Goal: Information Seeking & Learning: Learn about a topic

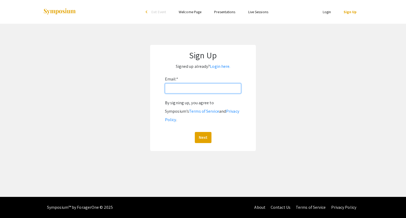
click at [181, 86] on input "Email: *" at bounding box center [203, 88] width 76 height 10
type input "[EMAIL_ADDRESS][DOMAIN_NAME]"
click at [195, 132] on button "Next" at bounding box center [203, 137] width 17 height 11
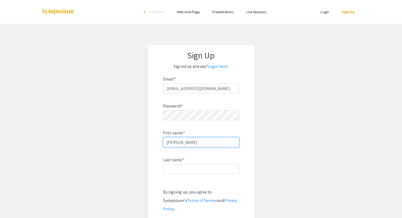
type input "[PERSON_NAME]"
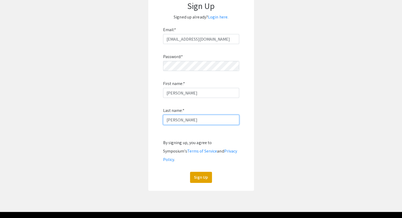
scroll to position [52, 0]
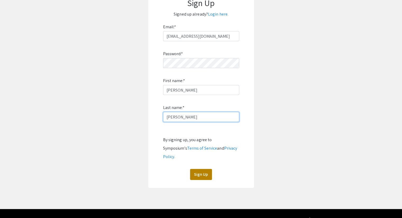
type input "[PERSON_NAME]"
click at [201, 169] on button "Sign Up" at bounding box center [201, 174] width 22 height 11
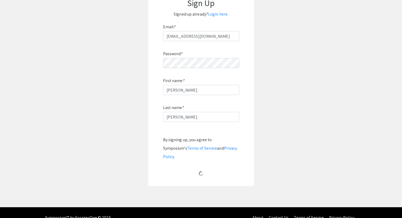
scroll to position [0, 0]
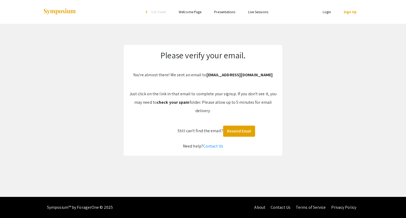
click at [228, 10] on link "Presentations" at bounding box center [224, 12] width 21 height 5
click at [331, 14] on link "Login" at bounding box center [326, 12] width 8 height 5
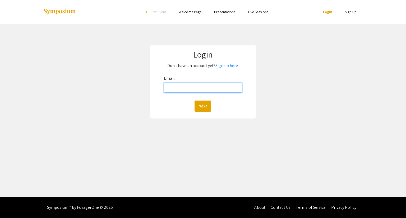
click at [208, 91] on input "Email:" at bounding box center [203, 88] width 78 height 10
type input "[EMAIL_ADDRESS][DOMAIN_NAME]"
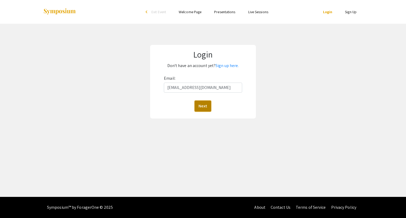
click at [202, 108] on button "Next" at bounding box center [202, 106] width 17 height 11
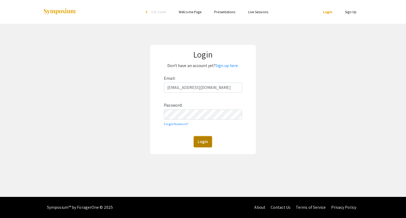
click at [202, 146] on button "Login" at bounding box center [203, 141] width 18 height 11
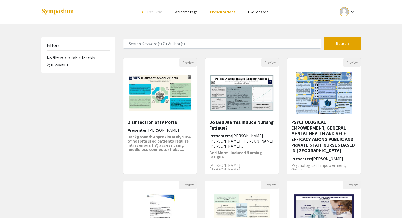
click at [351, 11] on mat-icon "keyboard_arrow_down" at bounding box center [352, 11] width 6 height 6
click at [224, 27] on div at bounding box center [201, 109] width 402 height 218
click at [191, 11] on link "Welcome Page" at bounding box center [186, 12] width 23 height 5
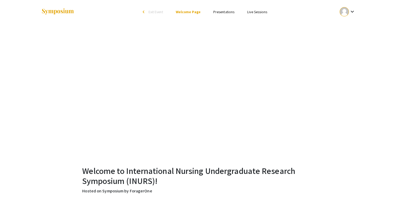
click at [219, 10] on link "Presentations" at bounding box center [223, 12] width 21 height 5
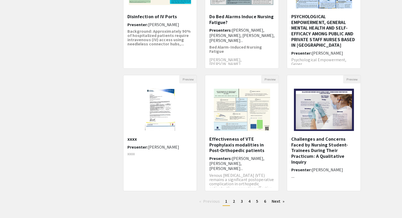
scroll to position [107, 0]
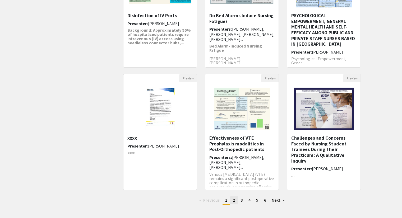
click at [233, 201] on span "2" at bounding box center [234, 201] width 2 height 6
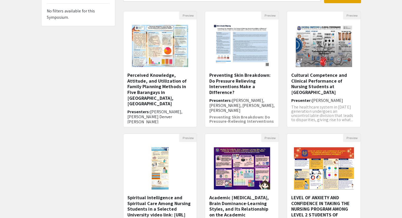
scroll to position [47, 0]
click at [307, 82] on h5 "Cultural Competence and Clinical Performance of Nursing Students at [GEOGRAPHIC…" at bounding box center [323, 83] width 65 height 23
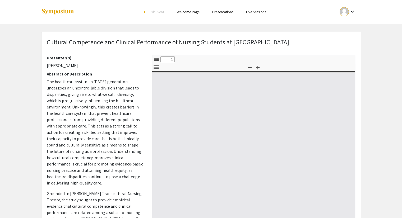
select select "custom"
type input "0"
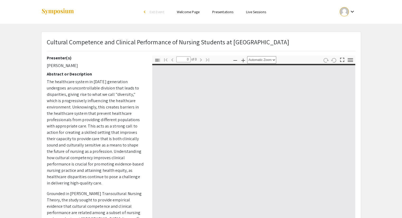
select select "custom"
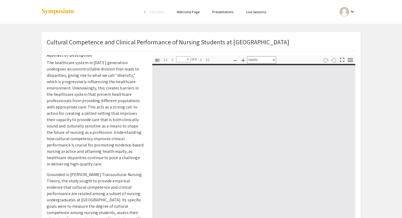
type input "1"
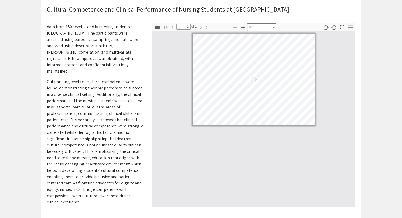
select select "custom"
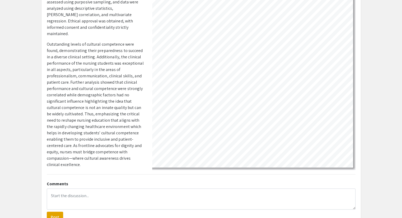
scroll to position [109, 0]
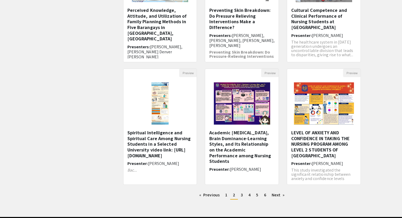
scroll to position [132, 0]
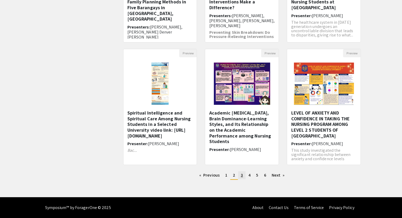
click at [243, 175] on link "page 3" at bounding box center [241, 175] width 7 height 8
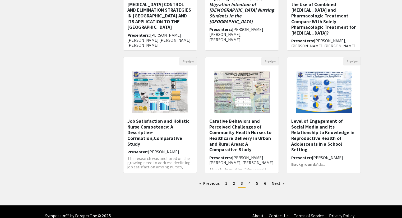
scroll to position [125, 0]
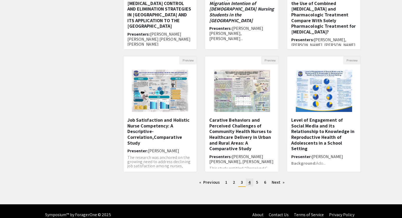
click at [251, 182] on link "page 4" at bounding box center [249, 183] width 7 height 8
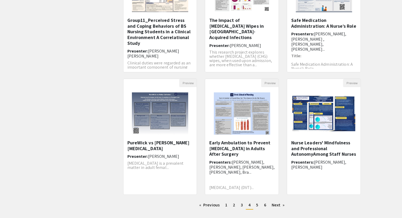
scroll to position [121, 0]
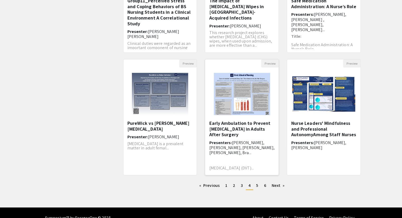
click at [240, 125] on h5 "Early Ambulation to Prevent [MEDICAL_DATA] in Adults After Surgery" at bounding box center [241, 128] width 65 height 17
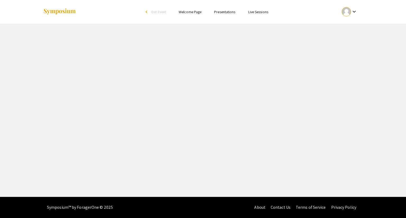
select select "custom"
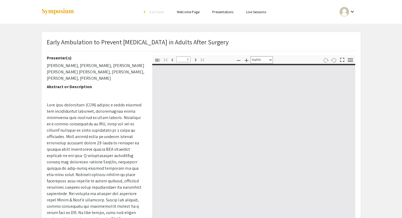
type input "0"
select select "custom"
type input "1"
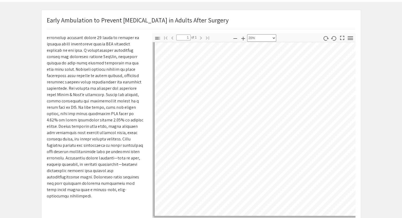
scroll to position [14, 0]
select select "custom"
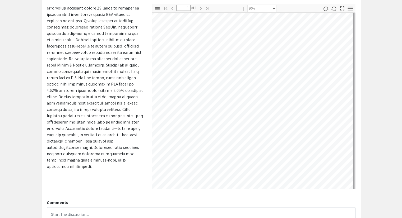
scroll to position [0, 0]
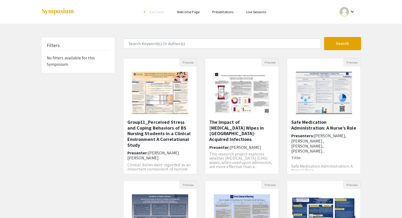
scroll to position [121, 0]
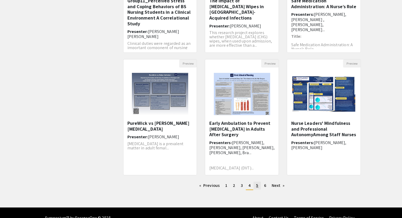
click at [259, 185] on link "page 5" at bounding box center [256, 186] width 7 height 8
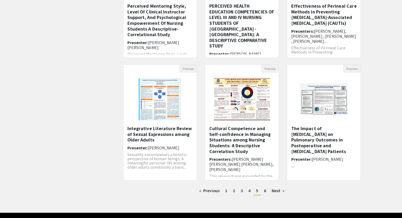
scroll to position [117, 0]
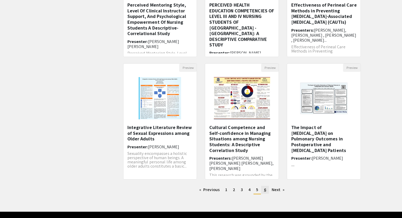
click at [265, 190] on span "6" at bounding box center [265, 190] width 2 height 6
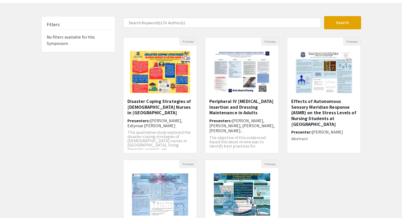
scroll to position [18, 0]
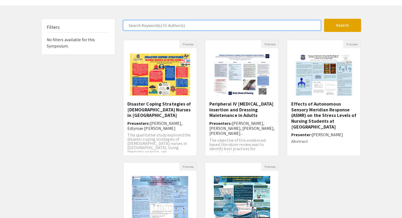
click at [218, 27] on input "Search Keyword(s) Or Author(s)" at bounding box center [222, 25] width 198 height 10
click at [324, 19] on button "Search" at bounding box center [342, 25] width 37 height 13
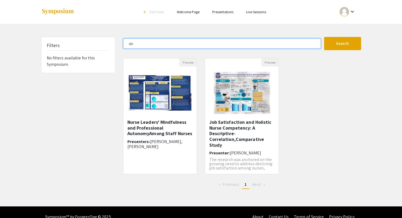
type input "d"
type input "migration"
click at [324, 37] on button "Search" at bounding box center [342, 43] width 37 height 13
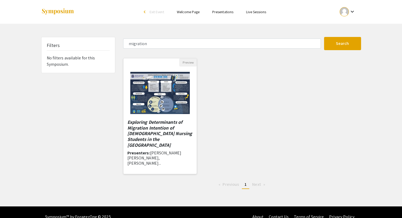
click at [152, 135] on em "Exploring Determinants of Migration Intention of [DEMOGRAPHIC_DATA] Nursing Stu…" at bounding box center [159, 133] width 65 height 29
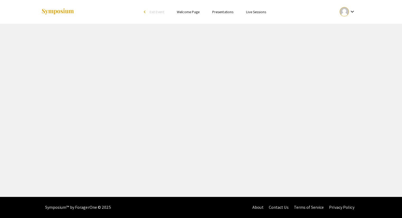
select select "custom"
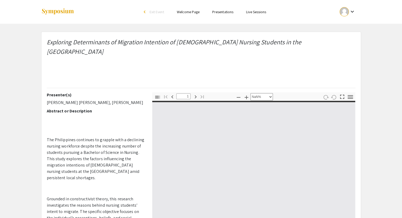
type input "0"
select select "custom"
type input "1"
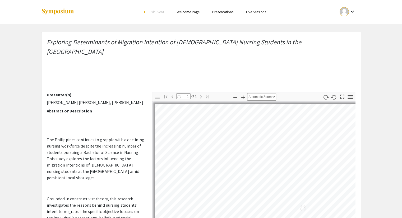
select select "auto"
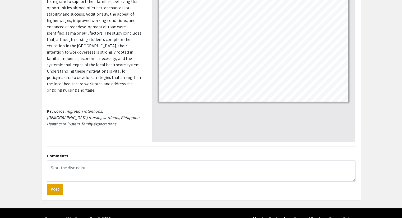
scroll to position [137, 0]
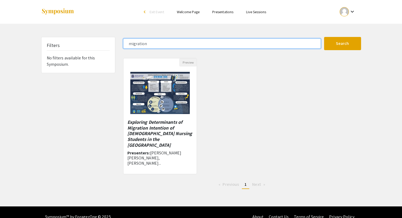
drag, startPoint x: 150, startPoint y: 43, endPoint x: 77, endPoint y: 53, distance: 74.4
click at [77, 53] on div "Filters No filters available for this Symposium. migration Search 1 Results fou…" at bounding box center [200, 115] width 327 height 156
type input "integrative"
click at [324, 37] on button "Search" at bounding box center [342, 43] width 37 height 13
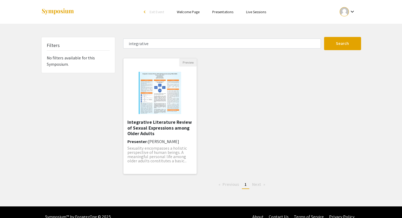
click at [157, 124] on h5 "Integrative Literature Review of Sexual Expressions among Older Adults" at bounding box center [159, 127] width 65 height 17
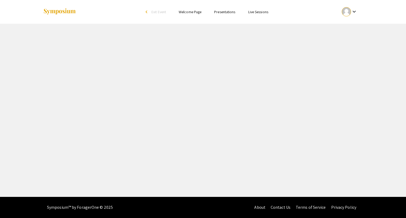
select select "custom"
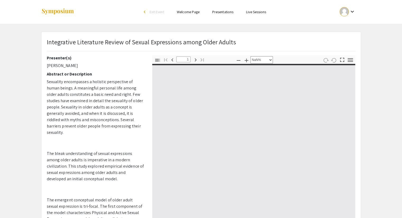
type input "0"
select select "custom"
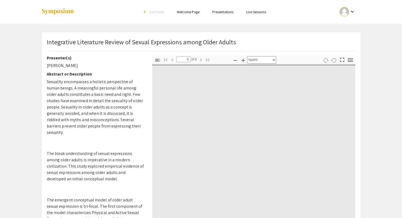
type input "1"
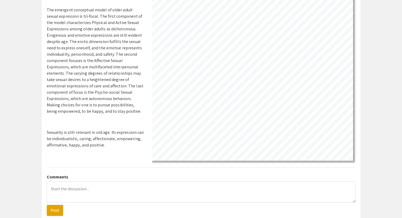
scroll to position [104, 79]
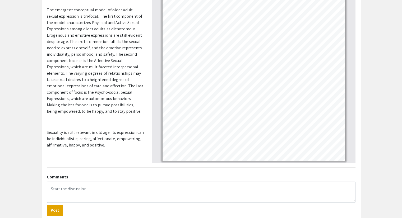
select select "custom"
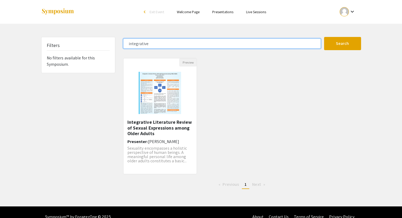
drag, startPoint x: 163, startPoint y: 46, endPoint x: 106, endPoint y: 42, distance: 56.4
click at [106, 42] on div "Filters No filters available for this Symposium. integrative Search 1 Results f…" at bounding box center [200, 115] width 327 height 156
type input "knowledge"
click at [324, 37] on button "Search" at bounding box center [342, 43] width 37 height 13
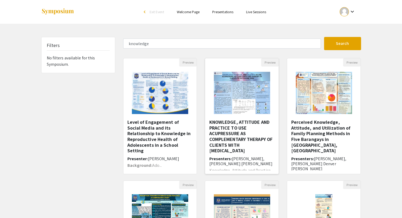
click at [221, 135] on h5 "KNOWLEDGE, ATTITUDE AND PRACTICE TO USE ACUPRESSURE AS COMPLEMENTARY THERAPY OF…" at bounding box center [241, 136] width 65 height 34
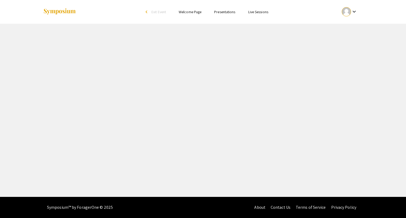
select select "custom"
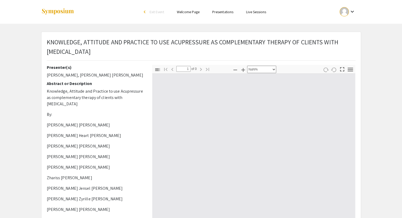
type input "0"
select select "custom"
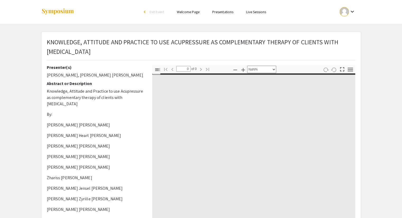
type input "1"
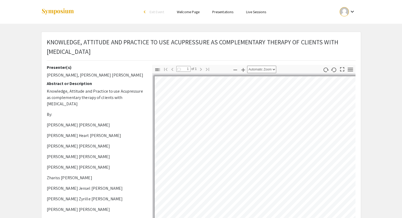
select select "auto"
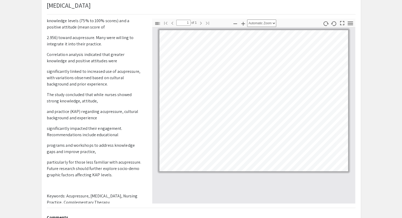
scroll to position [51, 0]
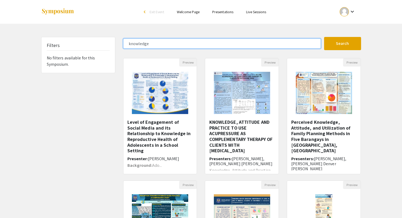
click at [152, 46] on input "knowledge" at bounding box center [222, 44] width 198 height 10
type input "k"
type input "mindfulness"
click at [324, 37] on button "Search" at bounding box center [342, 43] width 37 height 13
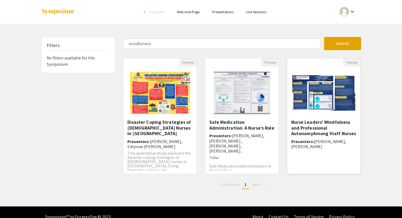
click at [306, 128] on h5 "Nurse Leaders' Mindfulness and Professional AutonomyAmong Staff Nurses" at bounding box center [323, 127] width 65 height 17
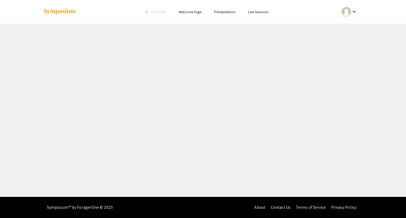
select select "custom"
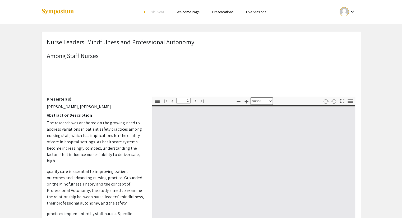
type input "0"
select select "custom"
type input "1"
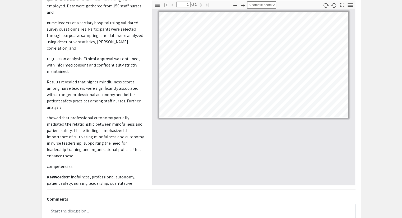
scroll to position [166, 0]
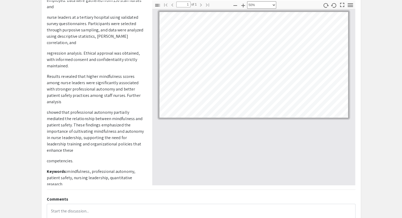
select select "custom"
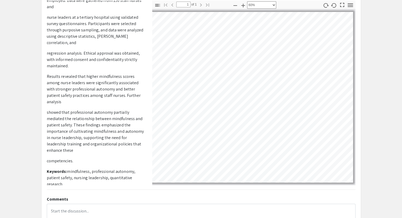
scroll to position [3, 110]
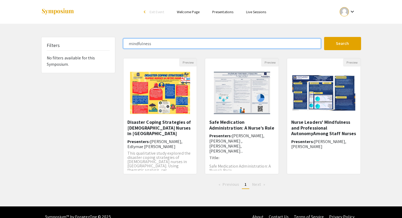
drag, startPoint x: 162, startPoint y: 45, endPoint x: 90, endPoint y: 44, distance: 72.1
click at [90, 44] on div "Filters No filters available for this Symposium. mindfulness Search 3 Results f…" at bounding box center [200, 115] width 327 height 156
type input "perceived"
click at [324, 37] on button "Search" at bounding box center [342, 43] width 37 height 13
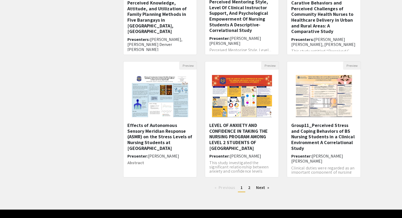
scroll to position [119, 0]
click at [250, 188] on span "2" at bounding box center [249, 188] width 2 height 6
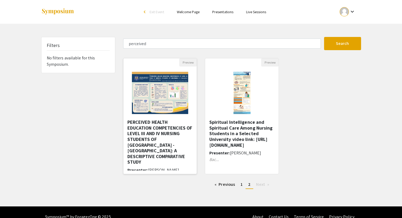
click at [162, 130] on h5 "PERCEIVED HEALTH EDUCATION COMPETENCIES OF LEVEL III AND IV NURSING STUDENTS OF…" at bounding box center [159, 142] width 65 height 46
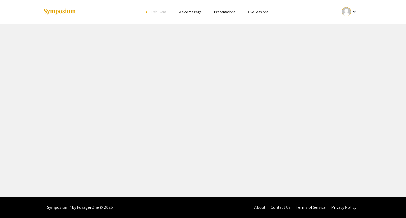
select select "custom"
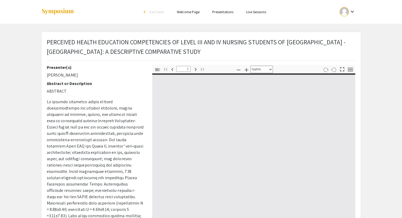
type input "0"
select select "custom"
type input "1"
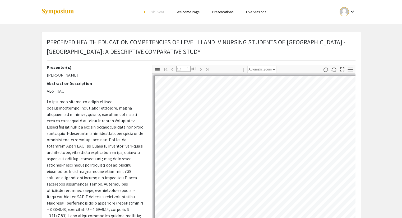
select select "auto"
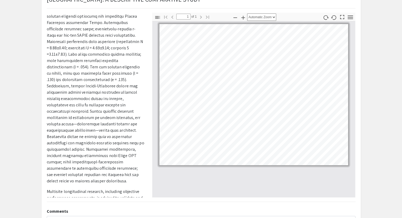
scroll to position [124, 0]
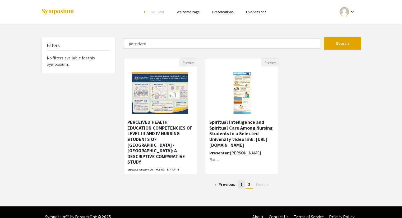
click at [240, 186] on link "page 1" at bounding box center [241, 185] width 7 height 8
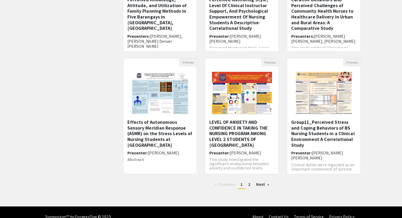
scroll to position [125, 0]
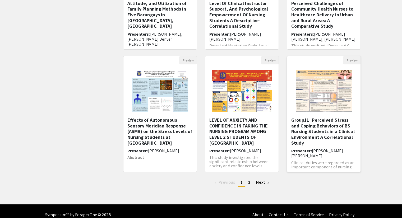
click at [308, 140] on h5 "Group11_Perceived Stress and Coping Behaviors of BS Nursing Students in a Clini…" at bounding box center [323, 131] width 65 height 29
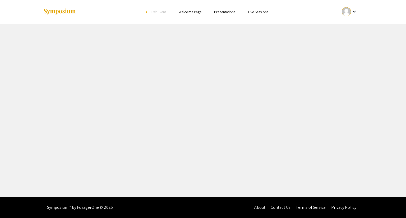
select select "custom"
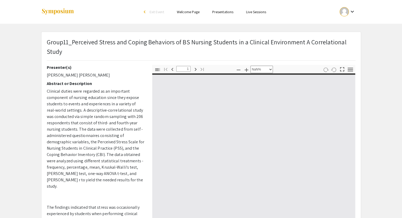
type input "0"
select select "auto"
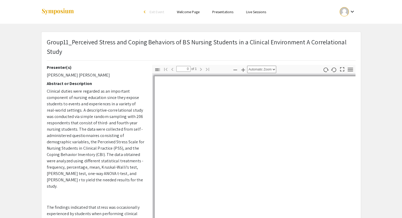
type input "1"
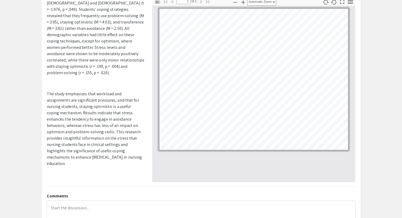
scroll to position [193, 0]
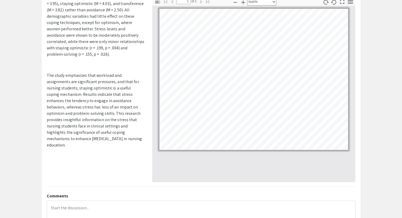
select select "custom"
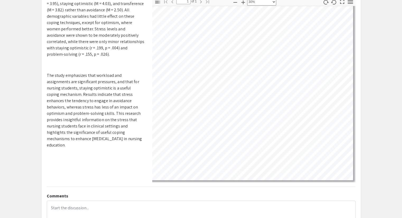
scroll to position [106, 170]
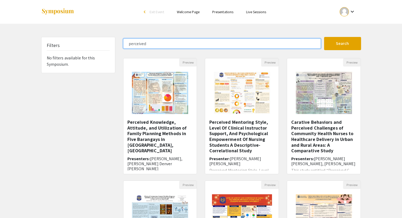
drag, startPoint x: 155, startPoint y: 47, endPoint x: 105, endPoint y: 45, distance: 49.9
click at [105, 45] on div "Filters No filters available for this Symposium. perceived Search 8 Results fou…" at bounding box center [200, 176] width 327 height 279
type input "psychological"
click at [324, 37] on button "Search" at bounding box center [342, 43] width 37 height 13
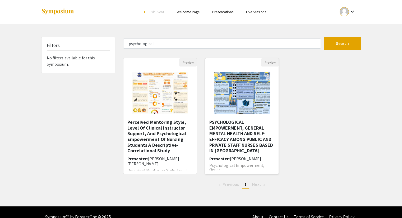
click at [237, 139] on h5 "PSYCHOLOGICAL EMPOWERMENT, GENERAL MENTAL HEALTH AND SELF-EFFICACY AMONG PUBLIC…" at bounding box center [241, 136] width 65 height 34
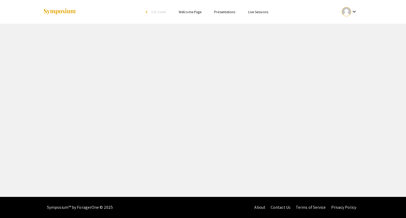
select select "custom"
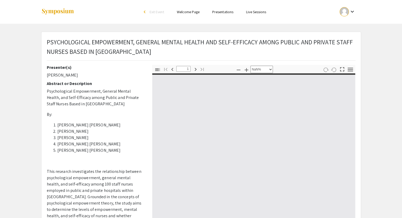
type input "0"
select select "custom"
type input "1"
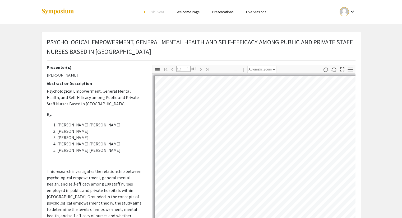
select select "auto"
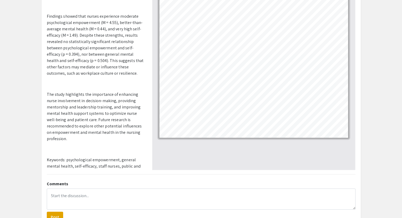
scroll to position [223, 0]
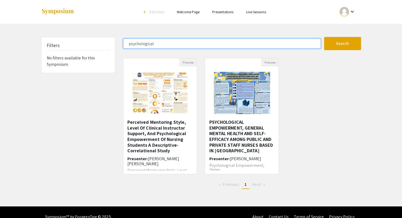
drag, startPoint x: 161, startPoint y: 46, endPoint x: 99, endPoint y: 45, distance: 62.1
click at [99, 45] on div "Filters No filters available for this Symposium. psychological Search 2 Results…" at bounding box center [200, 115] width 327 height 156
type input "[PERSON_NAME]"
click at [324, 37] on button "Search" at bounding box center [342, 43] width 37 height 13
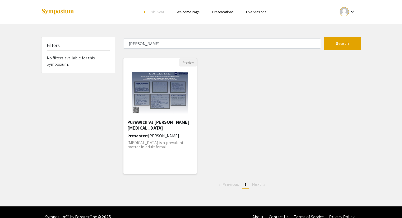
click at [151, 122] on h5 "PureWick vs [PERSON_NAME] [MEDICAL_DATA]" at bounding box center [159, 124] width 65 height 11
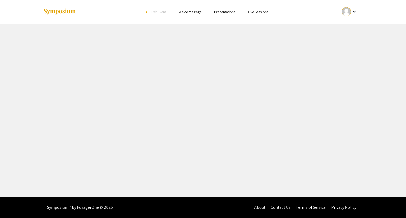
select select "custom"
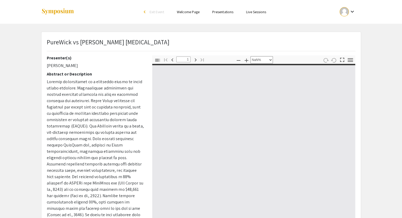
type input "0"
select select "custom"
type input "1"
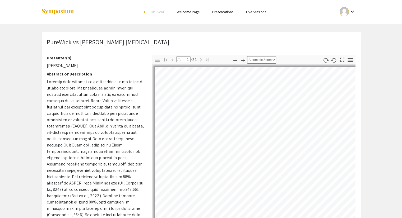
select select "auto"
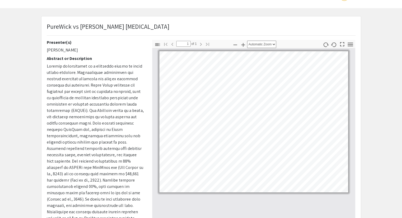
scroll to position [19, 0]
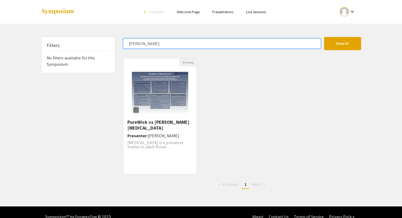
drag, startPoint x: 149, startPoint y: 48, endPoint x: 103, endPoint y: 41, distance: 46.9
click at [103, 41] on div "Filters No filters available for this Symposium. [PERSON_NAME] Search 1 Results…" at bounding box center [200, 115] width 327 height 156
type input "psychol"
click at [324, 37] on button "Search" at bounding box center [342, 43] width 37 height 13
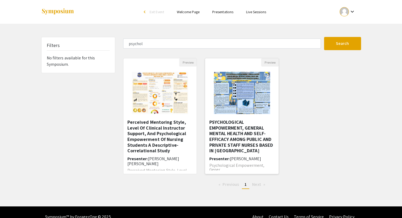
click at [231, 129] on h5 "PSYCHOLOGICAL EMPOWERMENT, GENERAL MENTAL HEALTH AND SELF-EFFICACY AMONG PUBLIC…" at bounding box center [241, 136] width 65 height 34
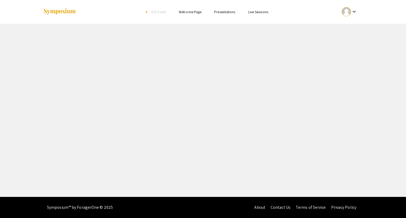
select select "custom"
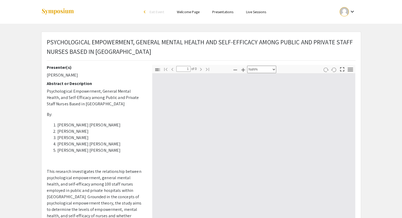
type input "0"
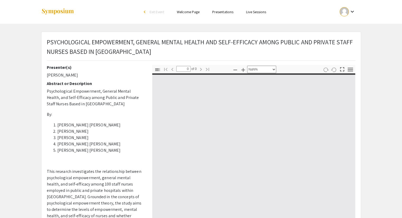
select select "auto"
type input "1"
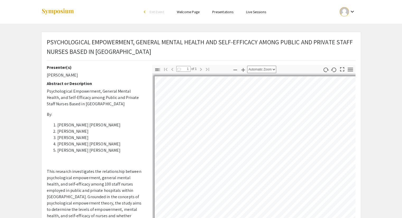
select select "auto"
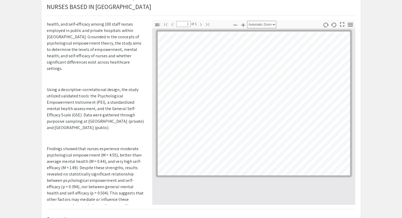
scroll to position [223, 0]
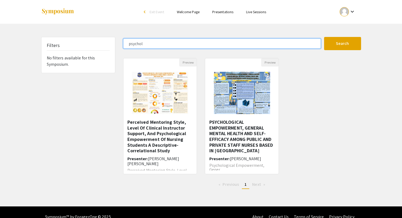
drag, startPoint x: 168, startPoint y: 39, endPoint x: 100, endPoint y: 39, distance: 67.6
click at [100, 39] on div "Filters No filters available for this Symposium. psychol Search 2 Results found…" at bounding box center [200, 115] width 327 height 156
type input "perceived"
click at [324, 37] on button "Search" at bounding box center [342, 43] width 37 height 13
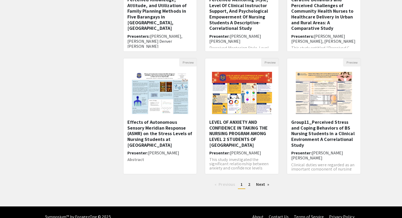
scroll to position [124, 0]
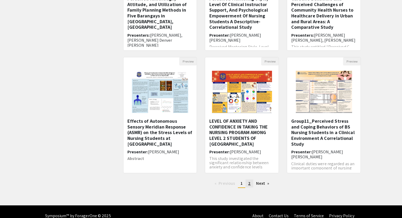
click at [250, 182] on span "2" at bounding box center [249, 184] width 2 height 6
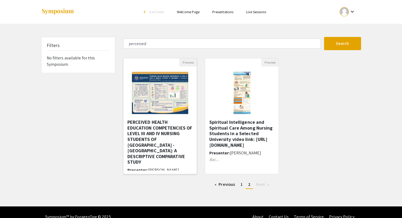
click at [161, 145] on h5 "PERCEIVED HEALTH EDUCATION COMPETENCIES OF LEVEL III AND IV NURSING STUDENTS OF…" at bounding box center [159, 142] width 65 height 46
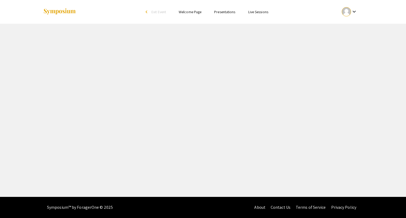
select select "custom"
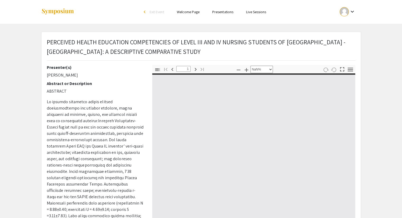
type input "0"
select select "auto"
type input "1"
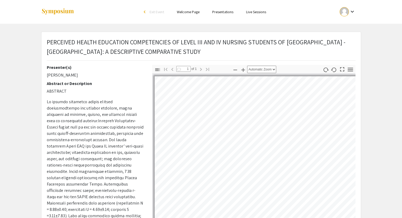
select select "auto"
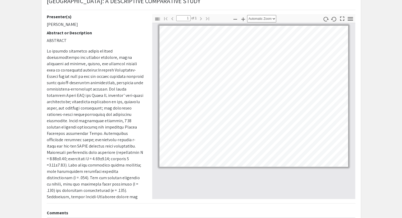
scroll to position [124, 0]
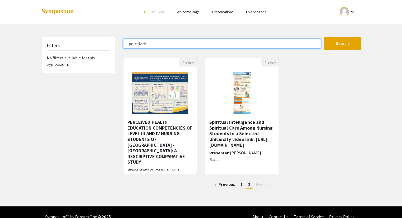
drag, startPoint x: 161, startPoint y: 45, endPoint x: 85, endPoint y: 40, distance: 75.5
click at [85, 40] on div "Filters No filters available for this Symposium. perceived Search 8 Results fou…" at bounding box center [200, 115] width 327 height 156
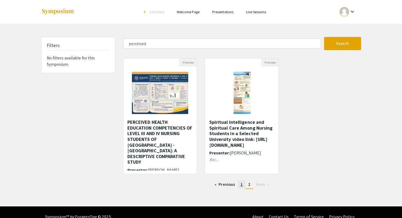
click at [241, 186] on span "1" at bounding box center [241, 185] width 2 height 6
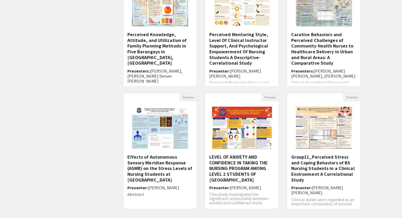
scroll to position [87, 0]
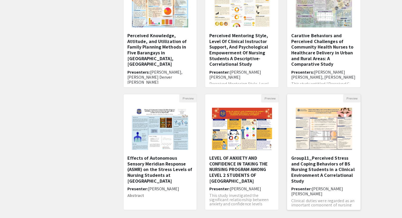
click at [319, 169] on h5 "Group11_Perceived Stress and Coping Behaviors of BS Nursing Students in a Clini…" at bounding box center [323, 169] width 65 height 29
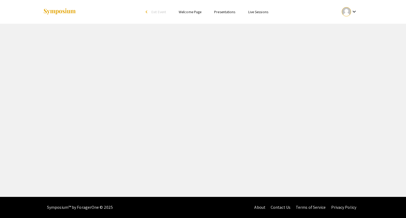
select select "custom"
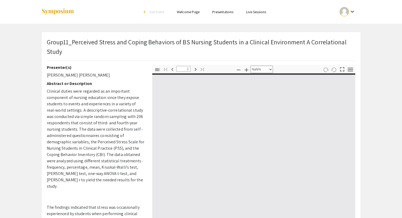
type input "0"
select select "auto"
type input "1"
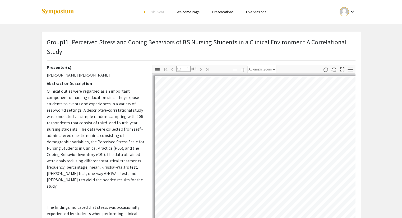
select select "custom"
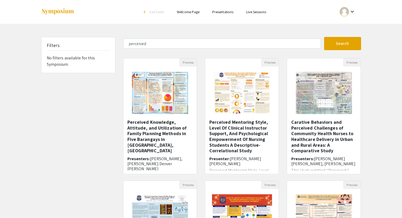
scroll to position [128, 0]
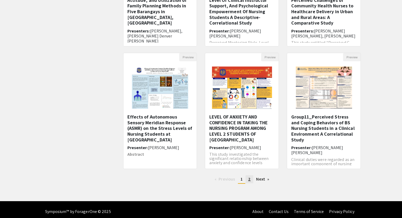
click at [249, 180] on span "2" at bounding box center [249, 179] width 2 height 6
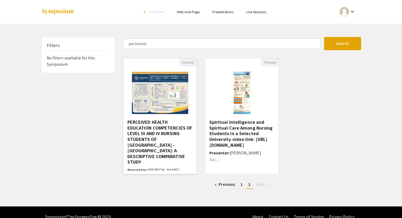
click at [153, 135] on h5 "PERCEIVED HEALTH EDUCATION COMPETENCIES OF LEVEL III AND IV NURSING STUDENTS OF…" at bounding box center [159, 142] width 65 height 46
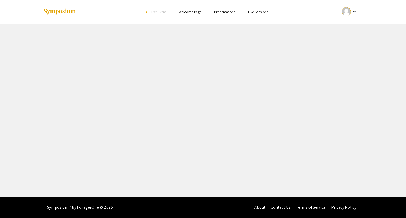
select select "custom"
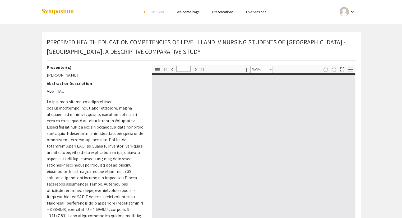
type input "0"
select select "custom"
type input "1"
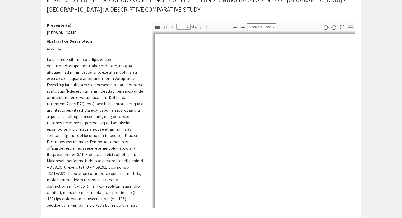
scroll to position [53, 0]
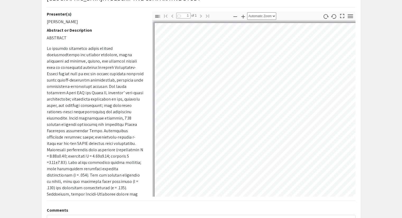
select select "auto"
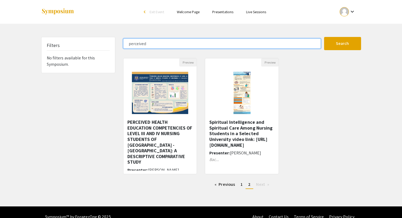
drag, startPoint x: 168, startPoint y: 42, endPoint x: 102, endPoint y: 43, distance: 65.8
click at [102, 43] on div "Filters No filters available for this Symposium. perceived Search 8 Results fou…" at bounding box center [200, 115] width 327 height 156
type input "leaders"
click at [324, 37] on button "Search" at bounding box center [342, 43] width 37 height 13
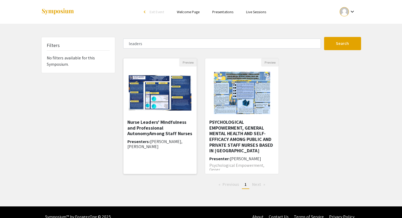
click at [147, 130] on h5 "Nurse Leaders' Mindfulness and Professional AutonomyAmong Staff Nurses" at bounding box center [159, 127] width 65 height 17
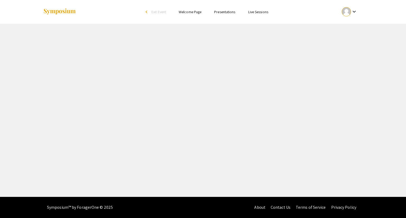
select select "custom"
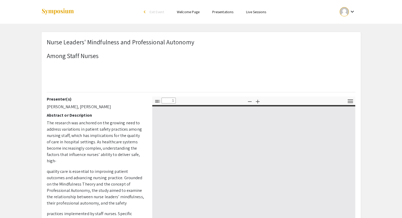
type input "0"
select select "custom"
type input "1"
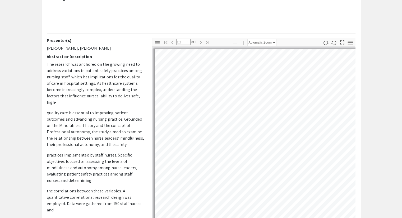
scroll to position [62, 0]
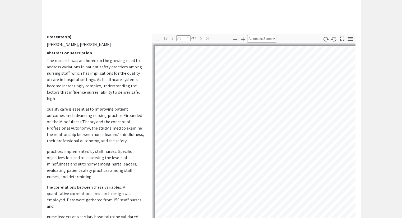
select select "custom"
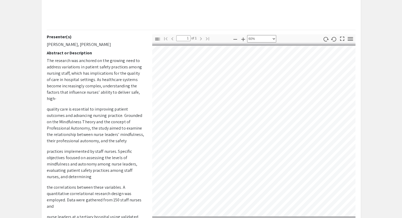
scroll to position [3, 76]
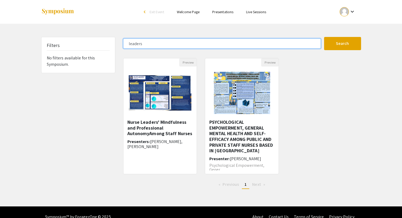
drag, startPoint x: 151, startPoint y: 41, endPoint x: 107, endPoint y: 48, distance: 44.1
click at [107, 48] on div "Filters No filters available for this Symposium. leaders Search 2 Results found…" at bounding box center [200, 115] width 327 height 156
type input "knowledge"
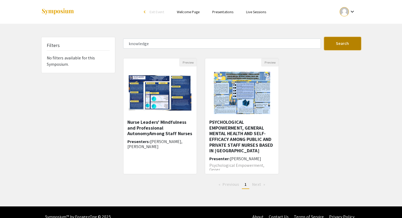
click at [336, 46] on button "Search" at bounding box center [342, 43] width 37 height 13
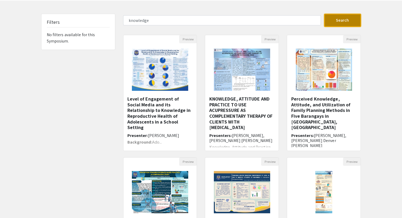
scroll to position [25, 0]
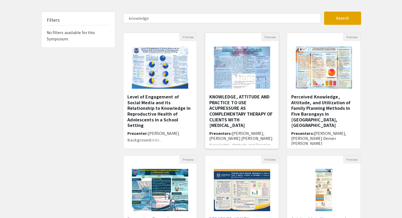
click at [222, 115] on h5 "KNOWLEDGE, ATTITUDE AND PRACTICE TO USE ACUPRESSURE AS COMPLEMENTARY THERAPY OF…" at bounding box center [241, 111] width 65 height 34
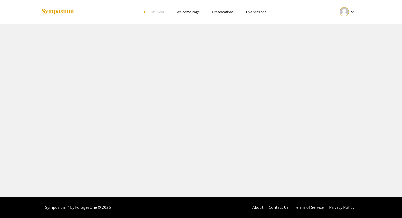
select select "custom"
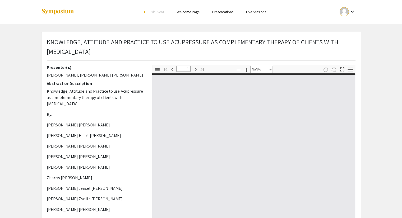
type input "0"
select select "custom"
type input "1"
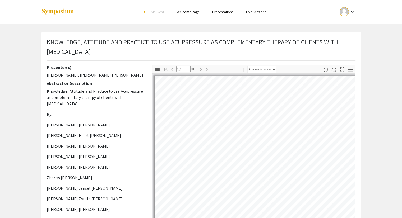
select select "auto"
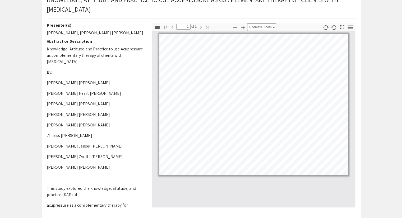
scroll to position [43, 0]
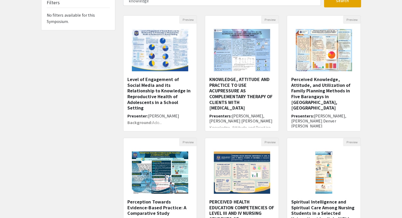
scroll to position [25, 0]
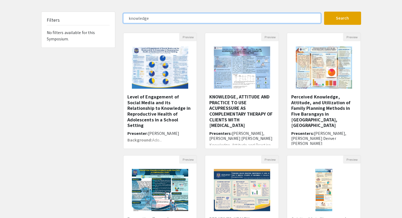
drag, startPoint x: 165, startPoint y: 16, endPoint x: 92, endPoint y: 9, distance: 73.0
click at [92, 9] on div "Skip navigation arrow_back_ios Exit Event Welcome Page Presentations Live Sessi…" at bounding box center [201, 139] width 402 height 329
type input "integrative"
click at [324, 12] on button "Search" at bounding box center [342, 18] width 37 height 13
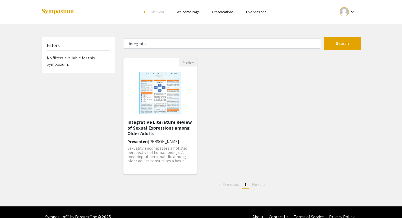
click at [140, 128] on h5 "Integrative Literature Review of Sexual Expressions among Older Adults" at bounding box center [159, 127] width 65 height 17
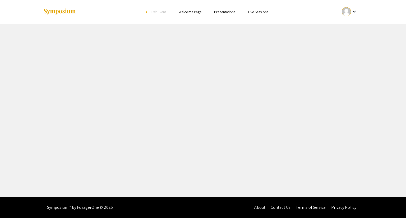
select select "custom"
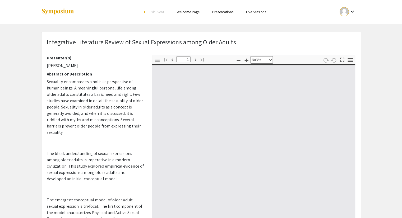
type input "0"
select select "custom"
type input "1"
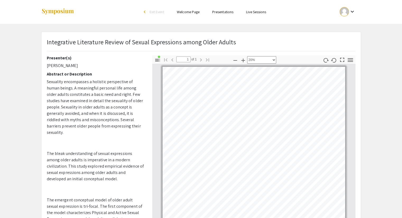
select select "custom"
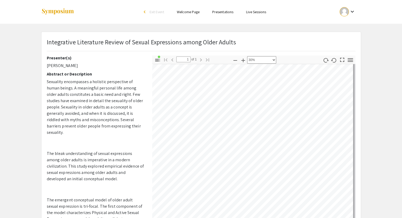
scroll to position [106, 79]
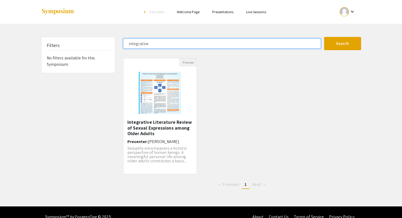
drag, startPoint x: 150, startPoint y: 44, endPoint x: 104, endPoint y: 44, distance: 46.2
click at [104, 44] on div "Filters No filters available for this Symposium. integrative Search 1 Results f…" at bounding box center [200, 115] width 327 height 156
type input "migration"
click at [324, 37] on button "Search" at bounding box center [342, 43] width 37 height 13
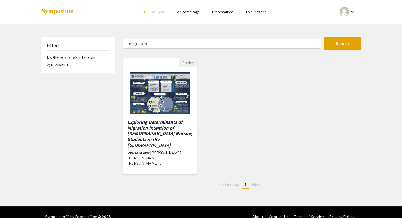
click at [143, 143] on div "Exploring Determinants of Migration Intention of [DEMOGRAPHIC_DATA] Nursing Stu…" at bounding box center [159, 144] width 65 height 51
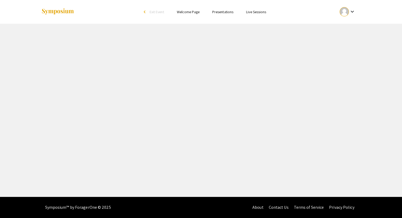
select select "custom"
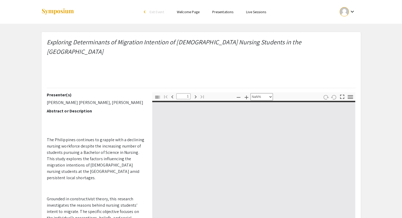
type input "0"
select select "custom"
type input "1"
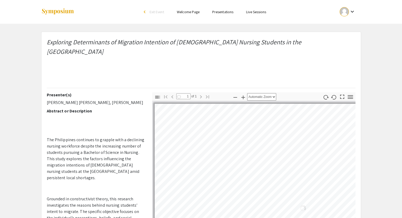
select select "auto"
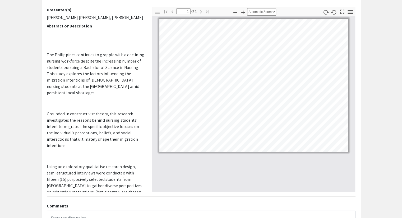
scroll to position [85, 0]
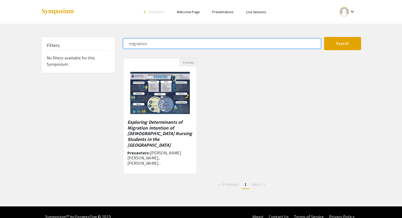
drag, startPoint x: 148, startPoint y: 43, endPoint x: 106, endPoint y: 44, distance: 42.0
click at [106, 44] on div "Filters No filters available for this Symposium. migration Search 1 Results fou…" at bounding box center [200, 115] width 327 height 156
type input "early"
click at [324, 37] on button "Search" at bounding box center [342, 43] width 37 height 13
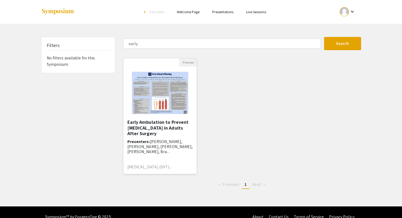
click at [151, 137] on div "Early Ambulation to Prevent [MEDICAL_DATA] in Adults After Surgery Presenters: …" at bounding box center [159, 144] width 65 height 51
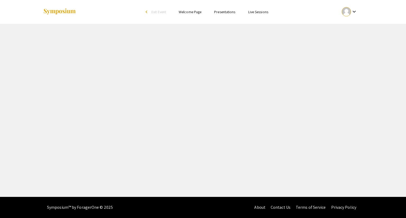
select select "custom"
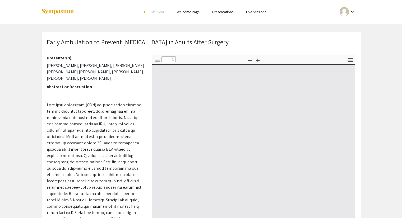
type input "0"
select select "custom"
type input "1"
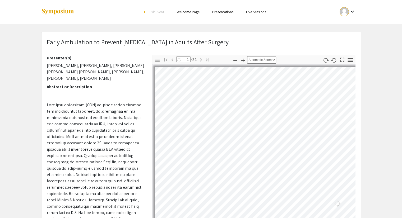
select select "custom"
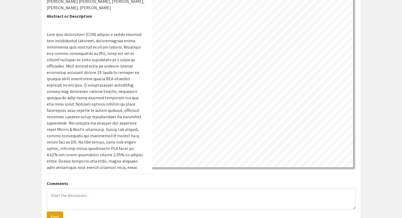
scroll to position [71, 0]
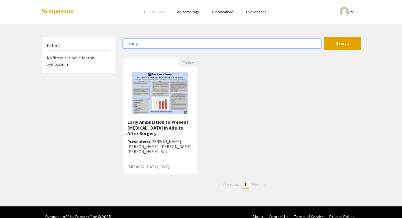
drag, startPoint x: 145, startPoint y: 44, endPoint x: 97, endPoint y: 37, distance: 48.5
click at [97, 37] on div "Filters No filters available for this Symposium. early Search 1 Results found P…" at bounding box center [200, 115] width 327 height 156
type input "cultural"
click at [324, 37] on button "Search" at bounding box center [342, 43] width 37 height 13
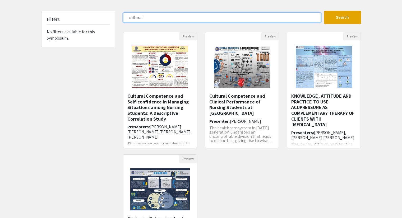
scroll to position [26, 0]
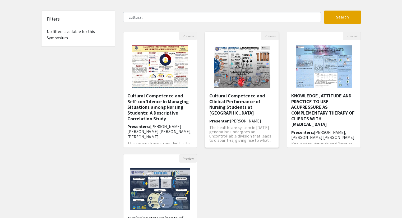
click at [243, 109] on h5 "Cultural Competence and Clinical Performance of Nursing Students at [GEOGRAPHIC…" at bounding box center [241, 104] width 65 height 23
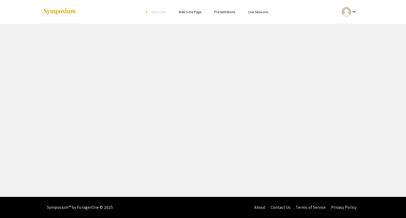
select select "custom"
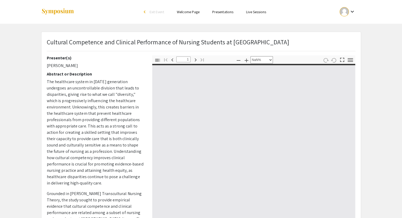
type input "0"
select select "custom"
type input "1"
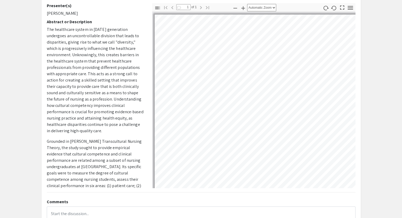
scroll to position [53, 0]
select select "custom"
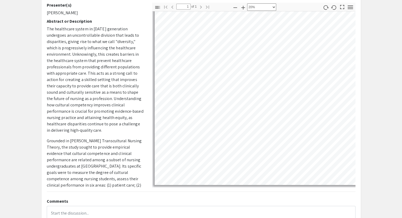
scroll to position [15, 0]
